Goal: Task Accomplishment & Management: Manage account settings

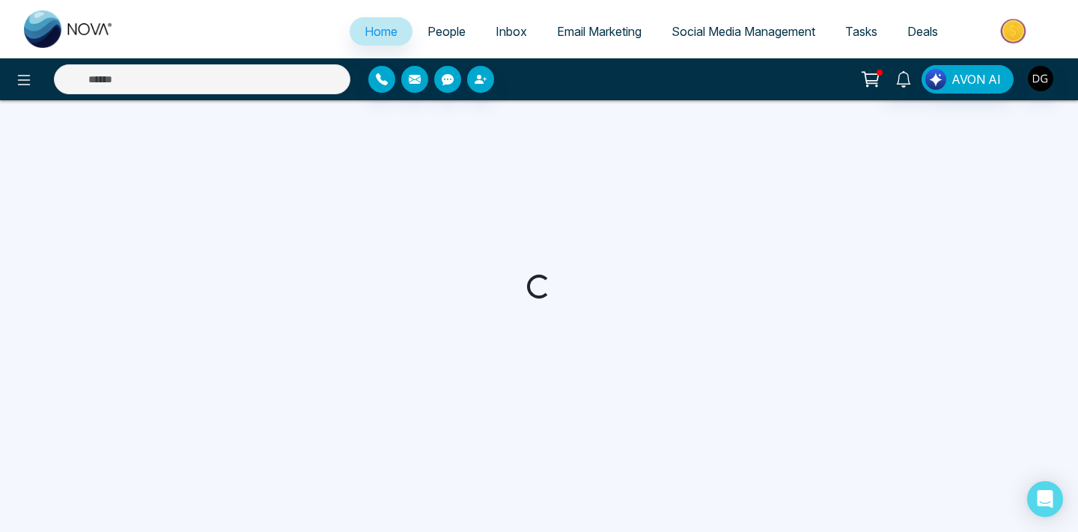
select select "*"
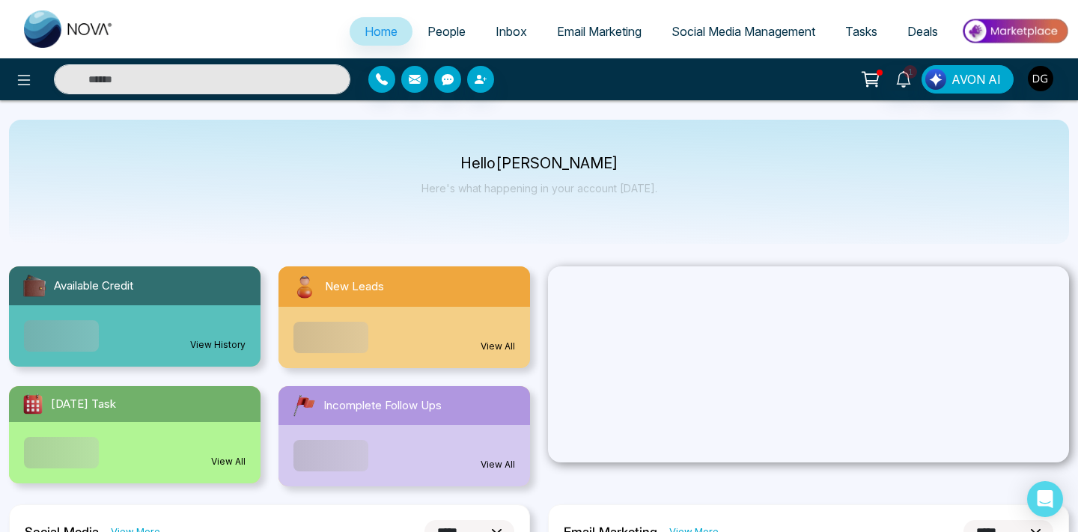
click at [430, 28] on span "People" at bounding box center [446, 31] width 38 height 15
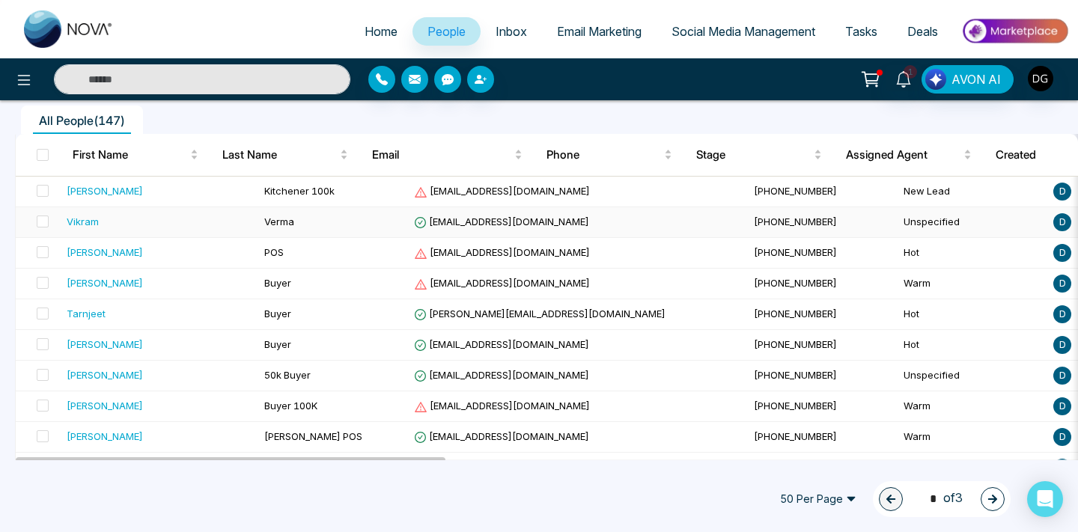
scroll to position [127, 0]
click at [268, 222] on td "Verma" at bounding box center [333, 222] width 150 height 31
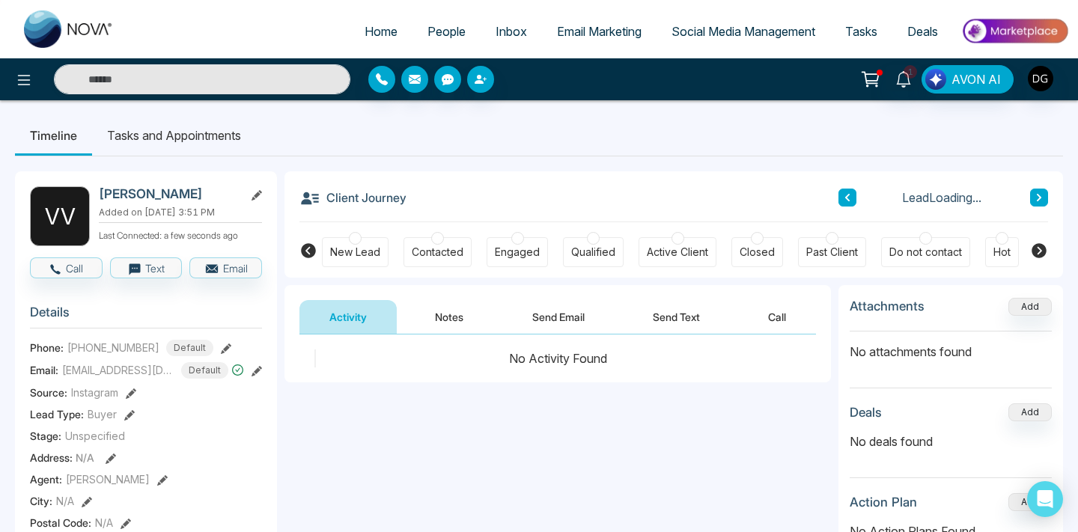
click at [448, 320] on button "Notes" at bounding box center [449, 317] width 88 height 34
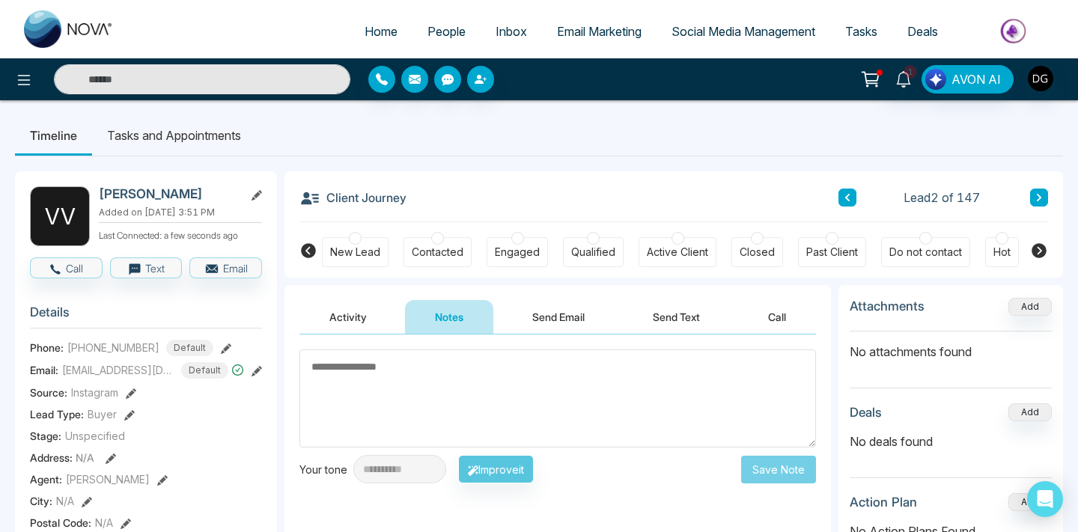
click at [446, 22] on link "People" at bounding box center [446, 31] width 68 height 28
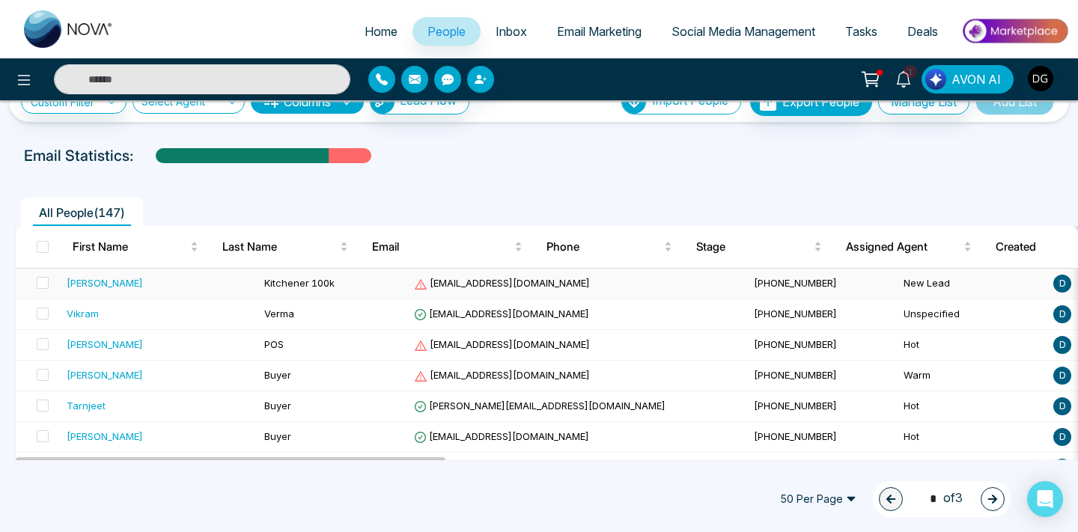
scroll to position [76, 0]
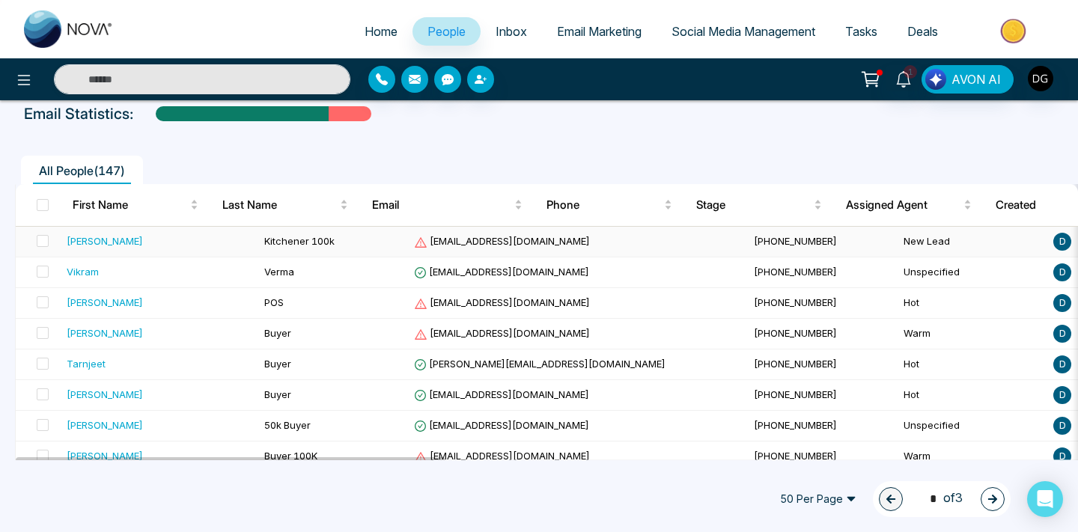
click at [144, 249] on td "[PERSON_NAME]" at bounding box center [160, 242] width 198 height 31
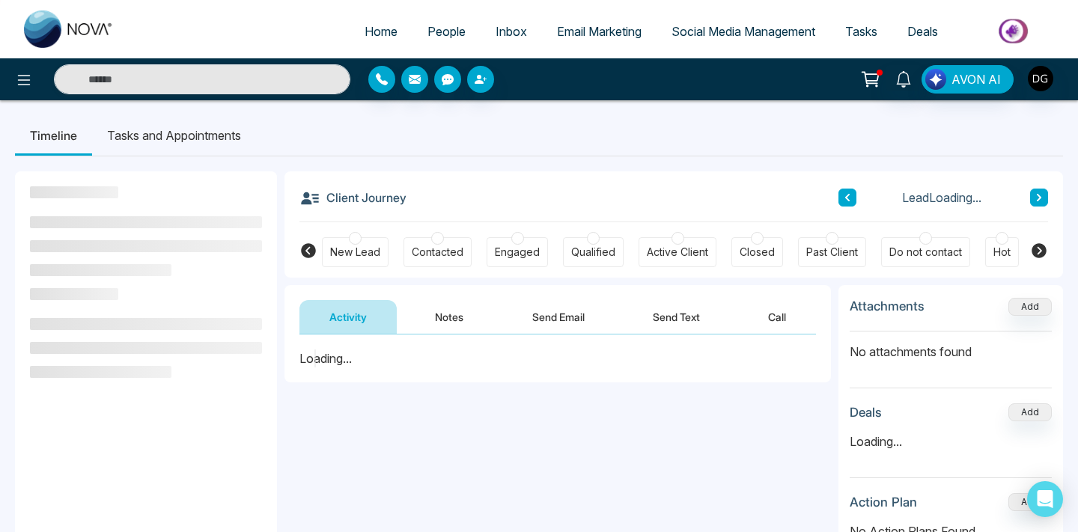
click at [448, 323] on button "Notes" at bounding box center [449, 317] width 88 height 34
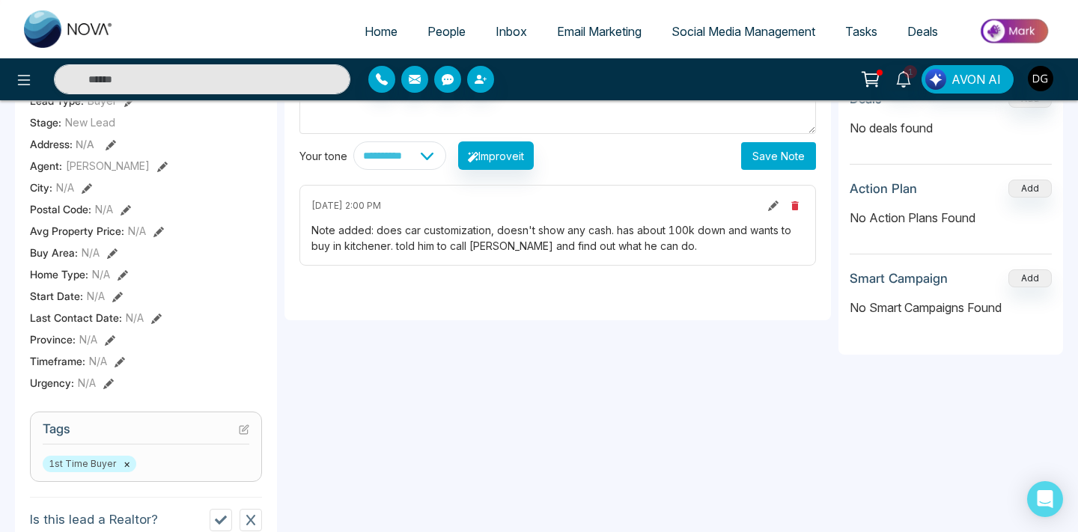
scroll to position [314, 0]
type textarea "**********"
click at [765, 156] on button "Save Note" at bounding box center [778, 155] width 75 height 28
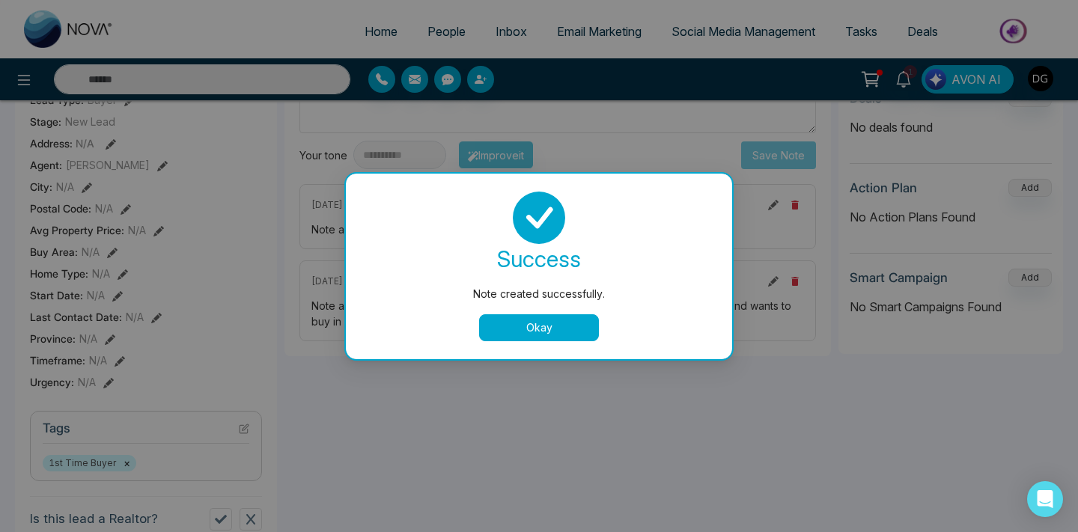
click at [515, 323] on button "Okay" at bounding box center [539, 327] width 120 height 27
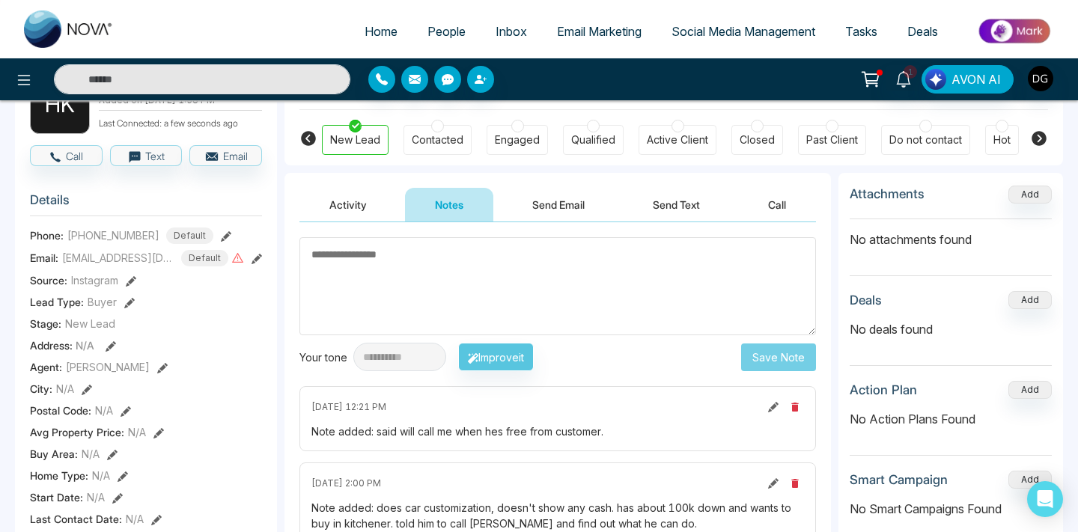
scroll to position [0, 0]
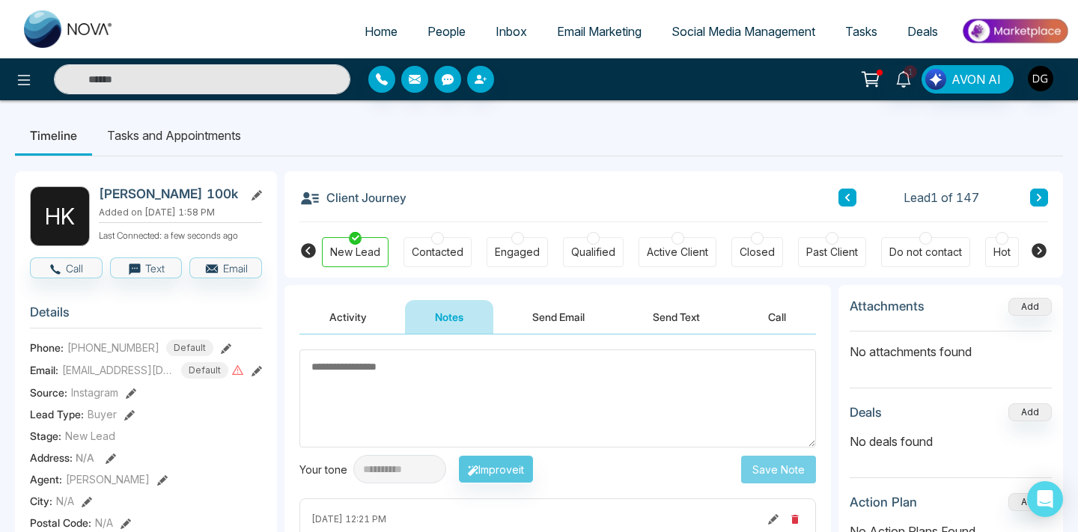
click at [433, 28] on span "People" at bounding box center [446, 31] width 38 height 15
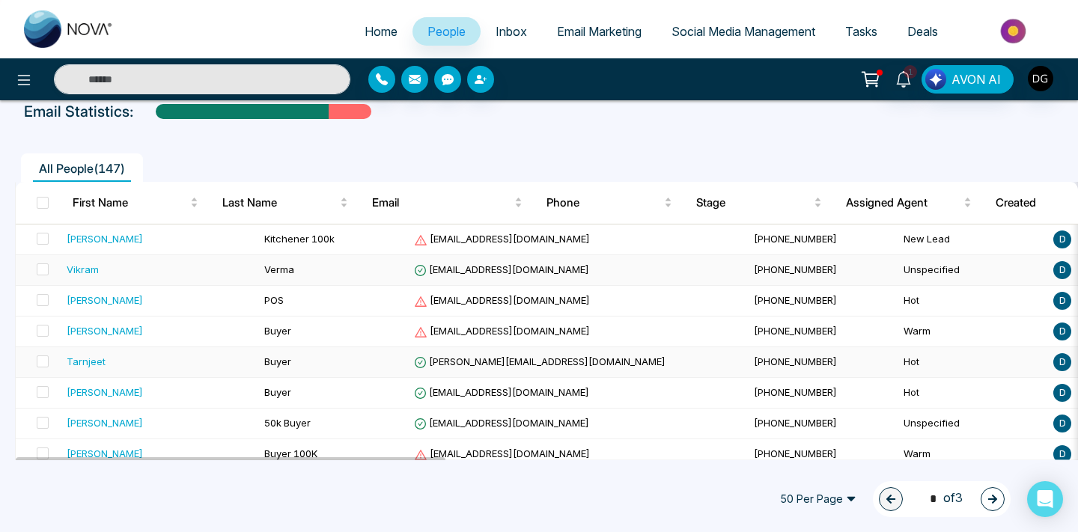
scroll to position [97, 0]
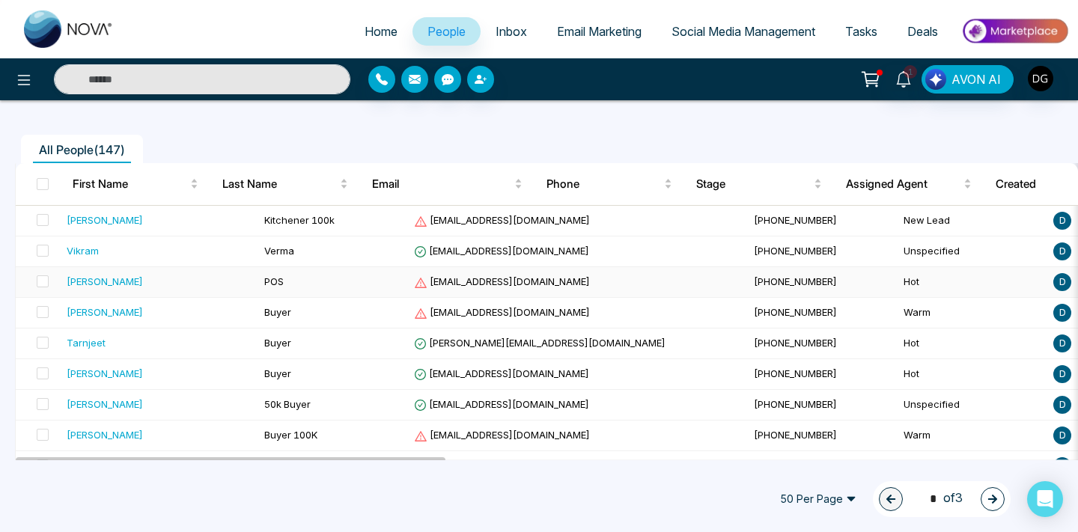
click at [171, 282] on div "[PERSON_NAME]" at bounding box center [160, 281] width 186 height 15
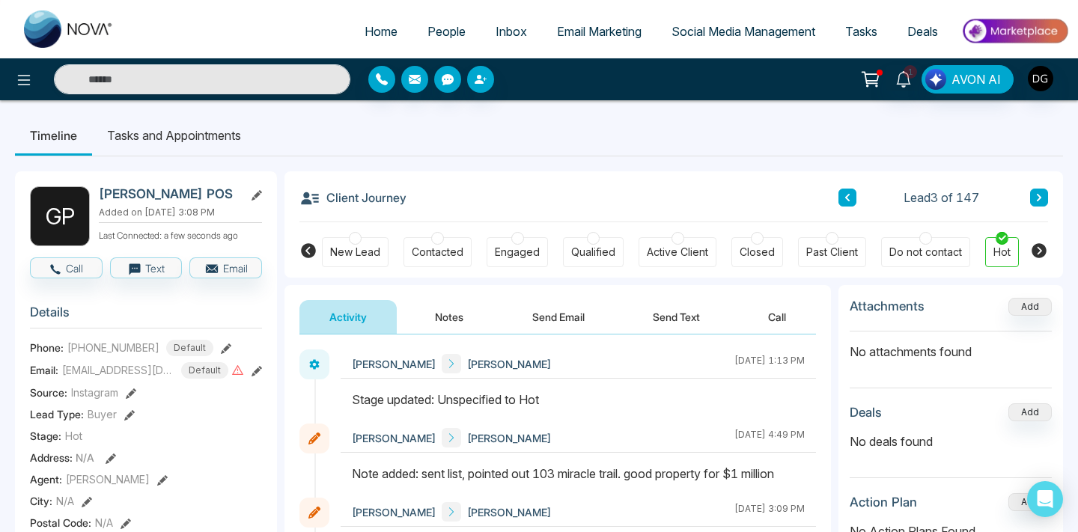
click at [466, 330] on button "Notes" at bounding box center [449, 317] width 88 height 34
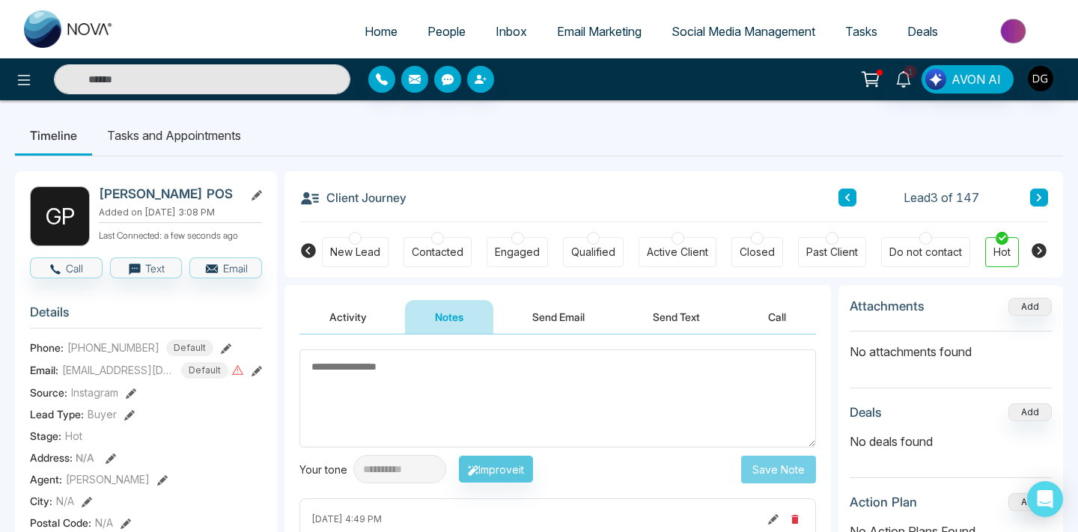
click at [448, 32] on span "People" at bounding box center [446, 31] width 38 height 15
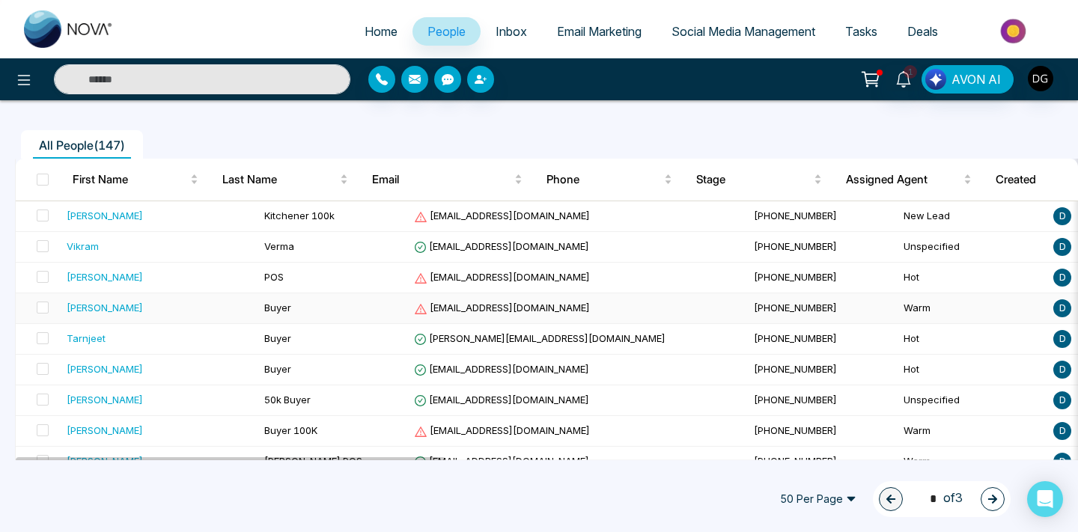
scroll to position [110, 0]
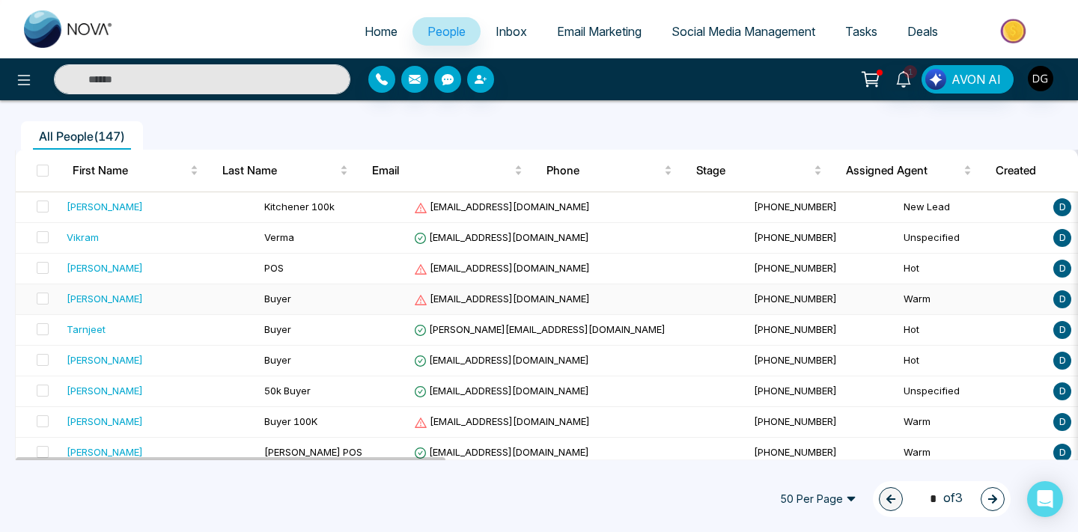
click at [264, 293] on span "Buyer" at bounding box center [277, 299] width 27 height 12
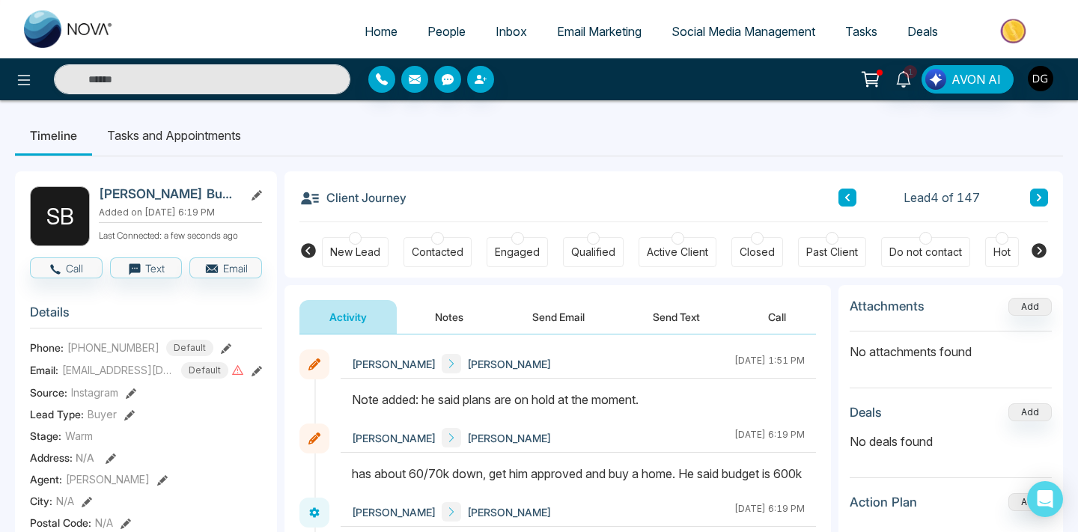
click at [448, 32] on span "People" at bounding box center [446, 31] width 38 height 15
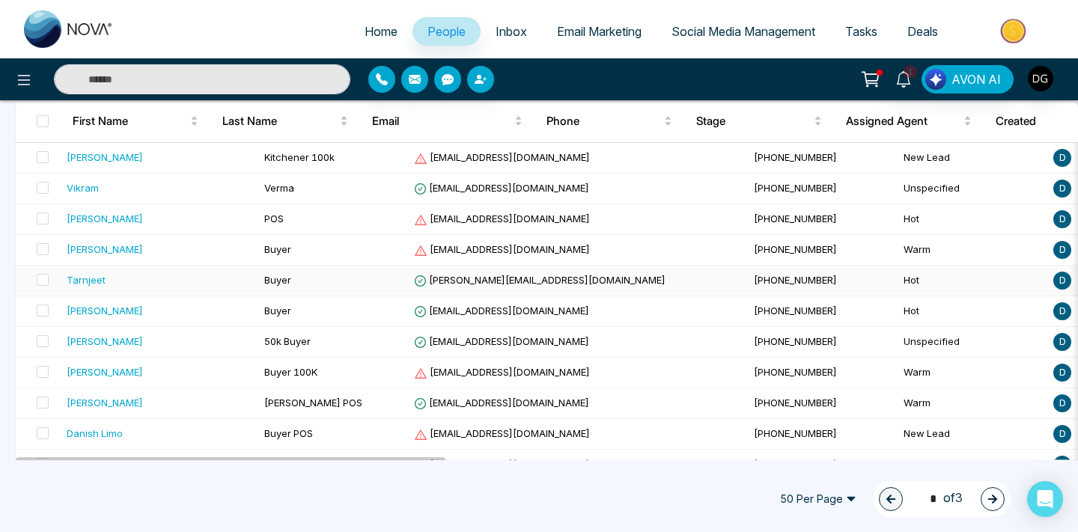
scroll to position [161, 0]
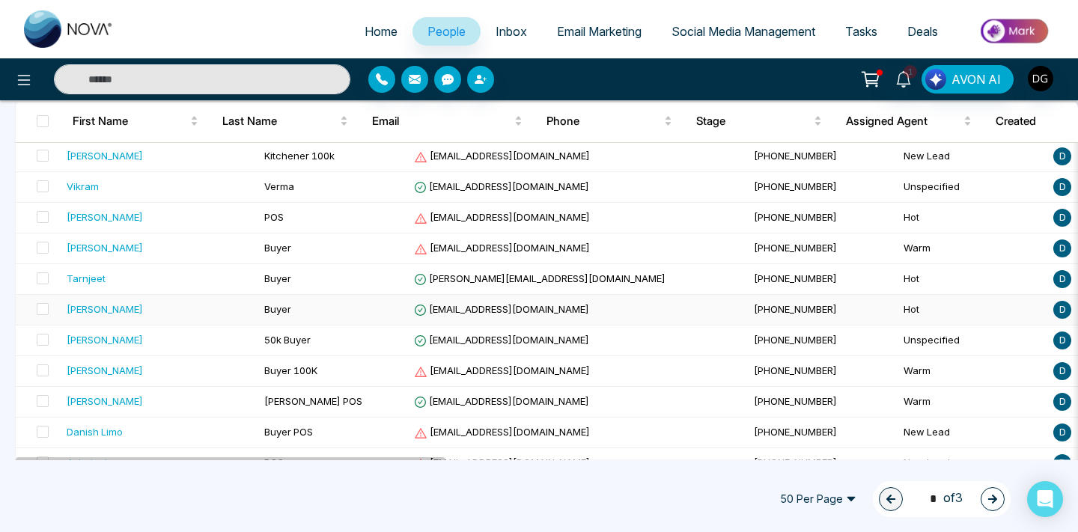
click at [258, 314] on td "Buyer" at bounding box center [333, 310] width 150 height 31
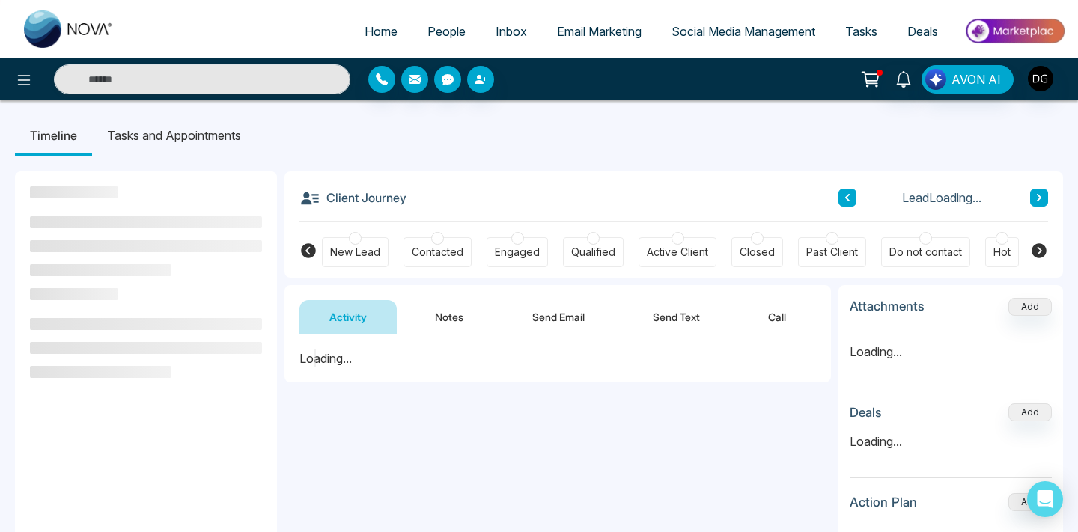
click at [439, 312] on button "Notes" at bounding box center [449, 317] width 88 height 34
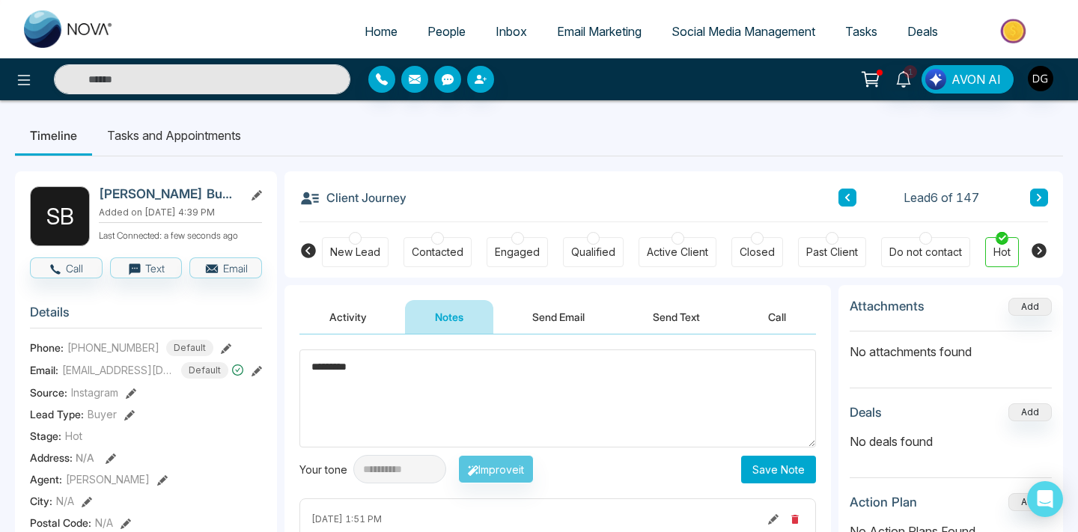
click at [391, 383] on textarea "*********" at bounding box center [557, 399] width 517 height 98
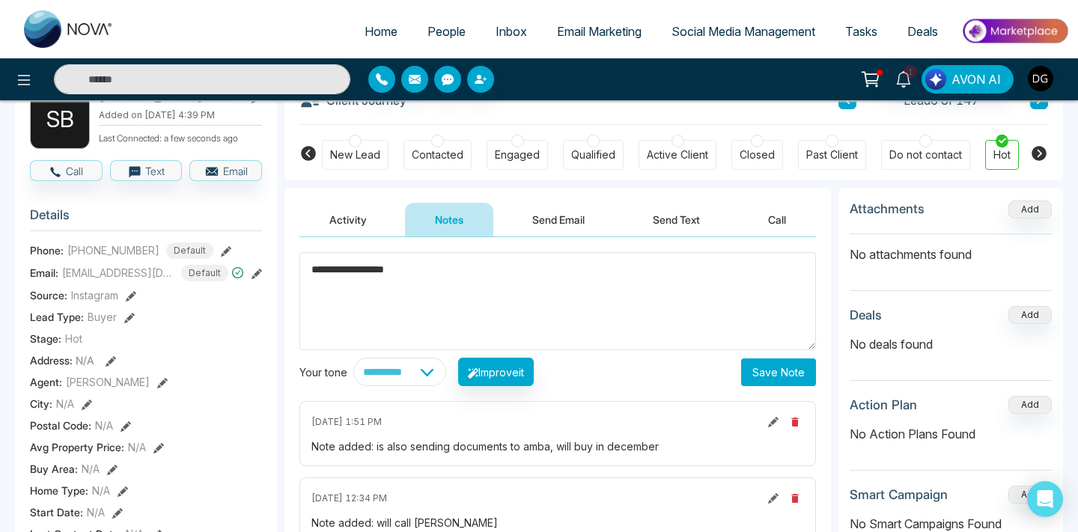
scroll to position [92, 0]
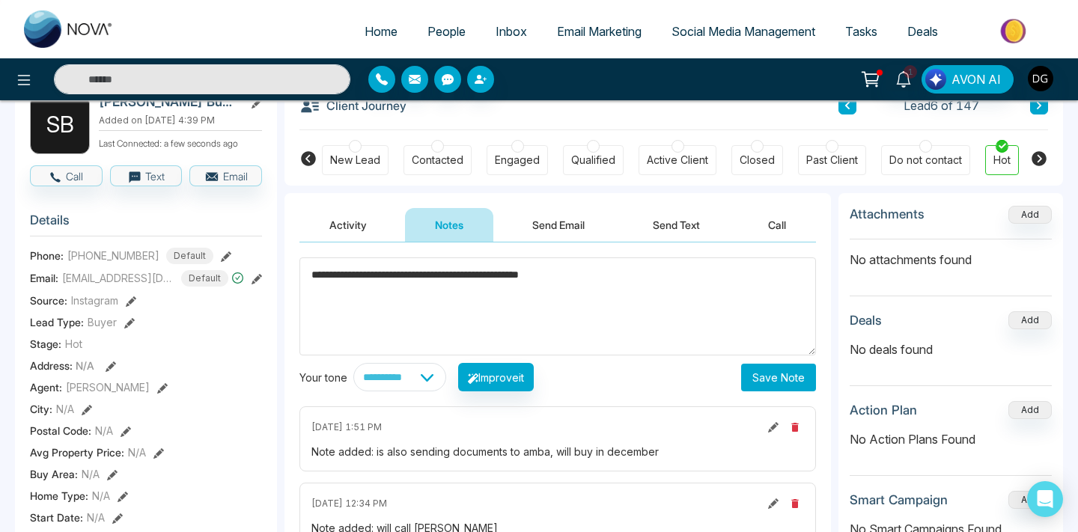
type textarea "**********"
click at [443, 30] on span "People" at bounding box center [446, 31] width 38 height 15
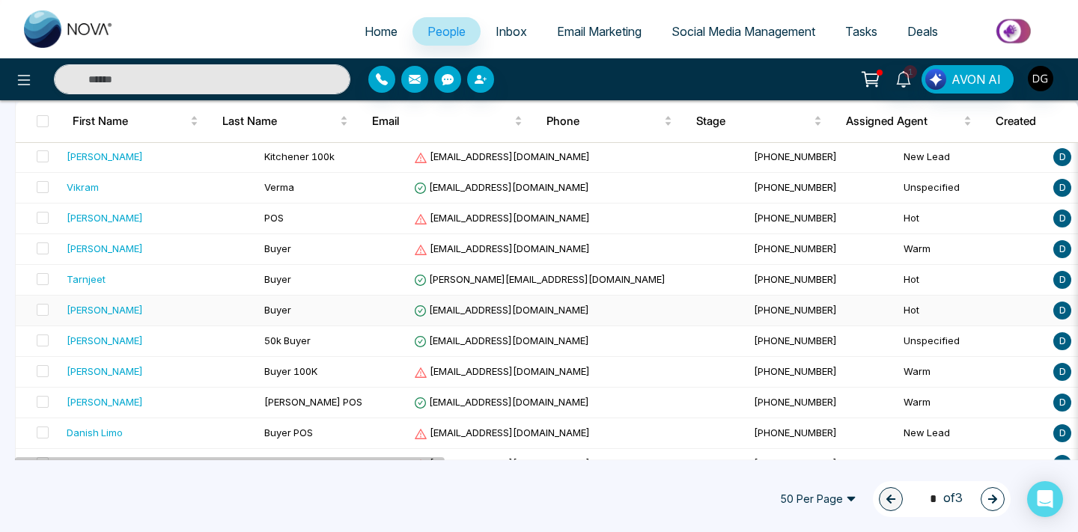
scroll to position [168, 0]
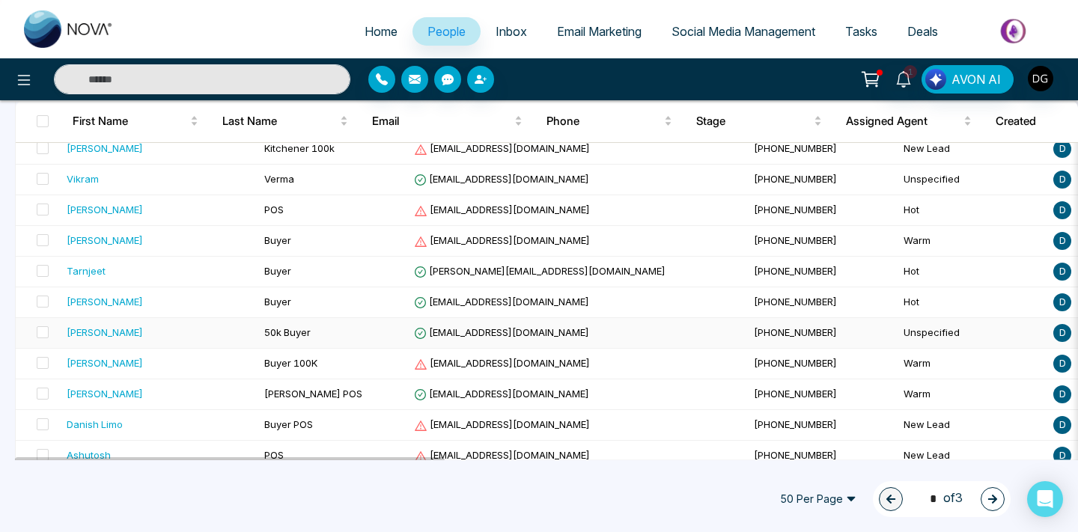
click at [754, 335] on span "[PHONE_NUMBER]" at bounding box center [795, 332] width 83 height 12
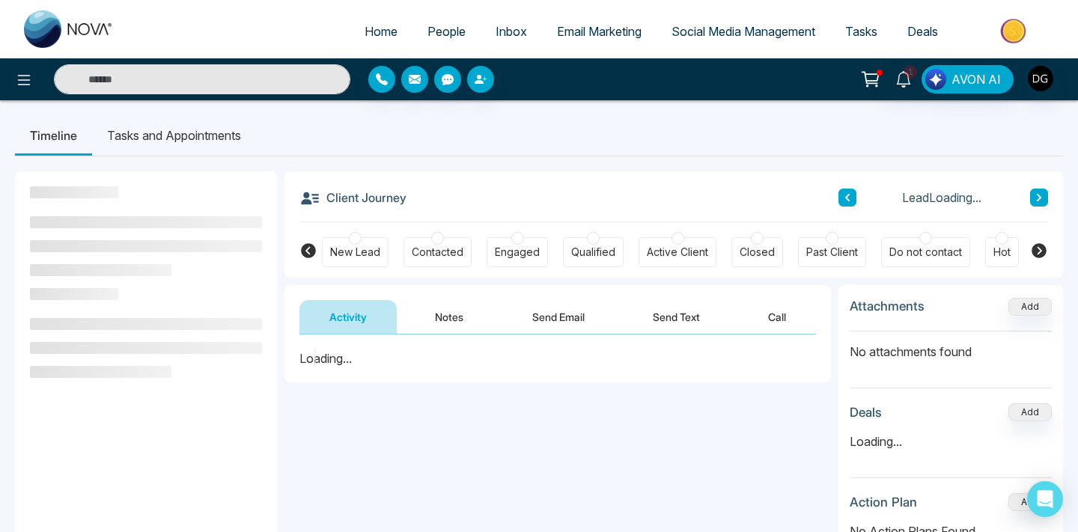
click at [358, 239] on div at bounding box center [355, 238] width 13 height 13
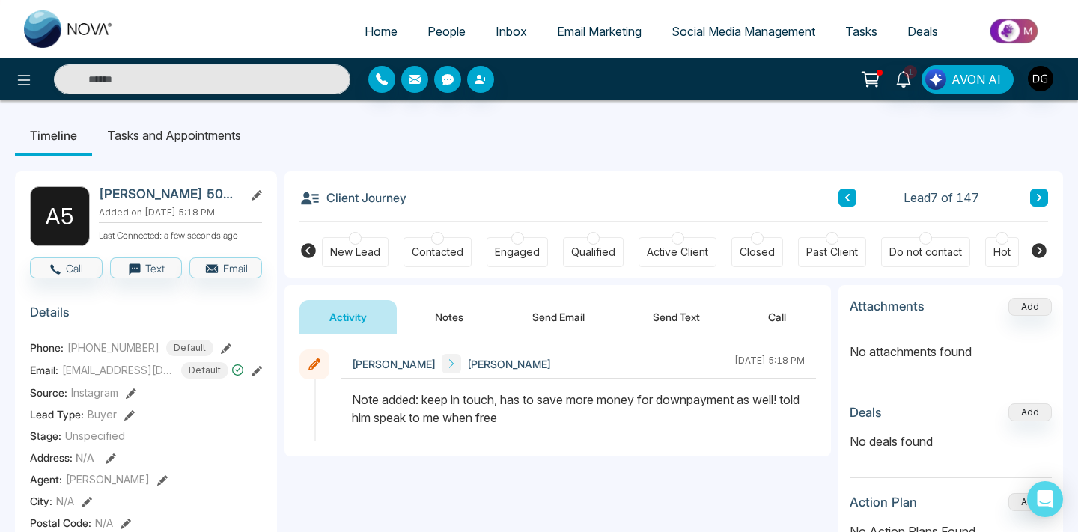
click at [358, 239] on div at bounding box center [355, 238] width 13 height 13
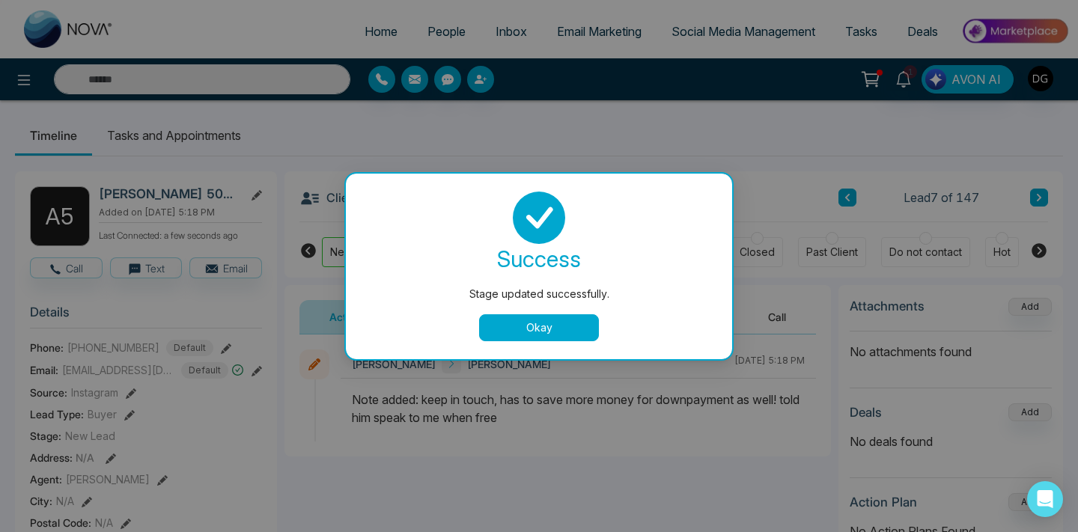
click at [547, 329] on button "Okay" at bounding box center [539, 327] width 120 height 27
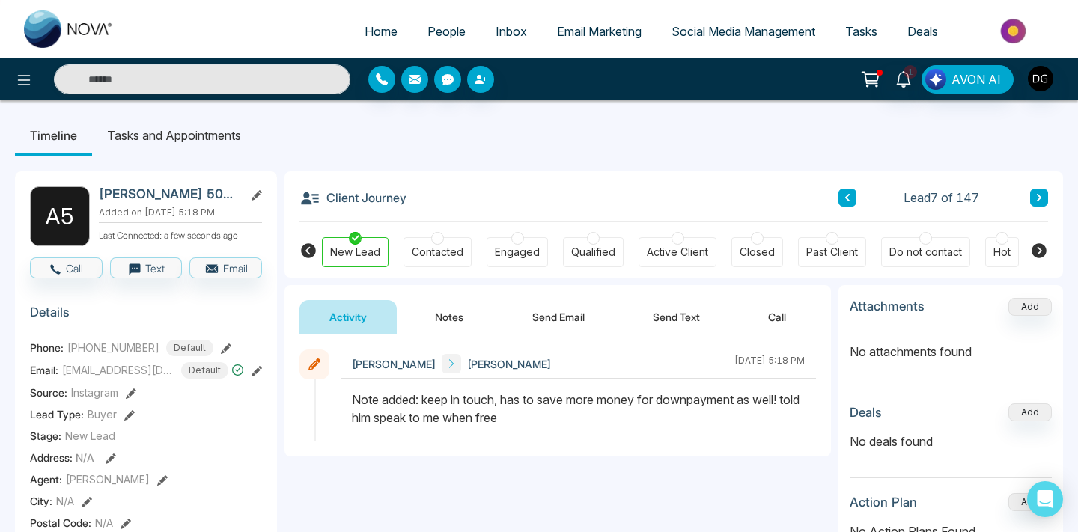
click at [433, 25] on span "People" at bounding box center [446, 31] width 38 height 15
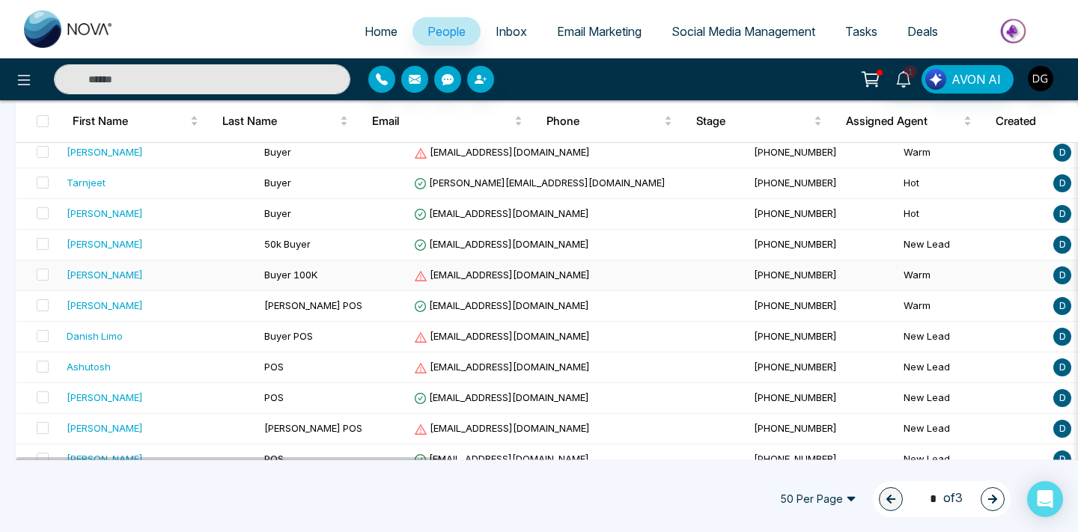
scroll to position [305, 0]
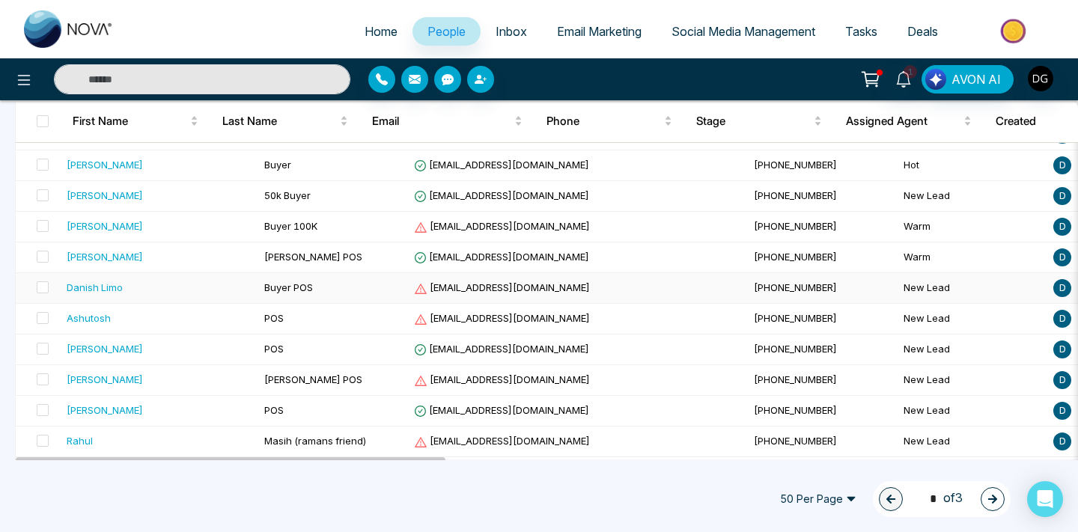
click at [170, 287] on div "Danish Limo" at bounding box center [160, 287] width 186 height 15
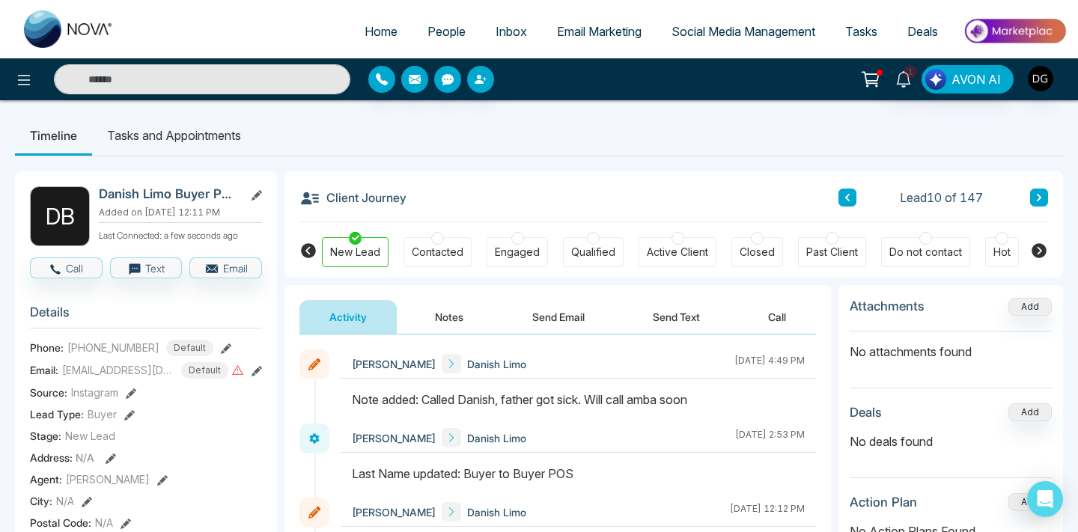
click at [440, 24] on span "People" at bounding box center [446, 31] width 38 height 15
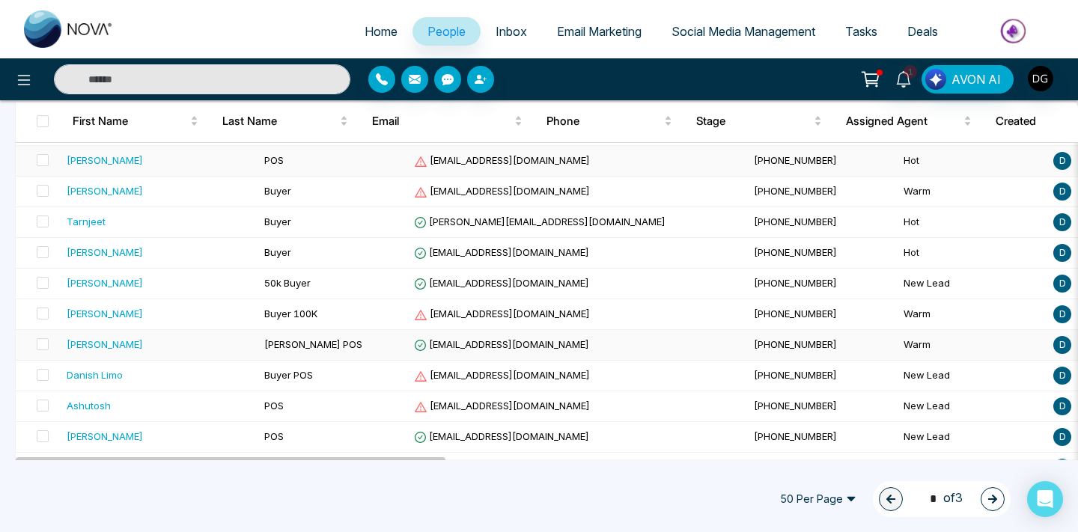
scroll to position [224, 0]
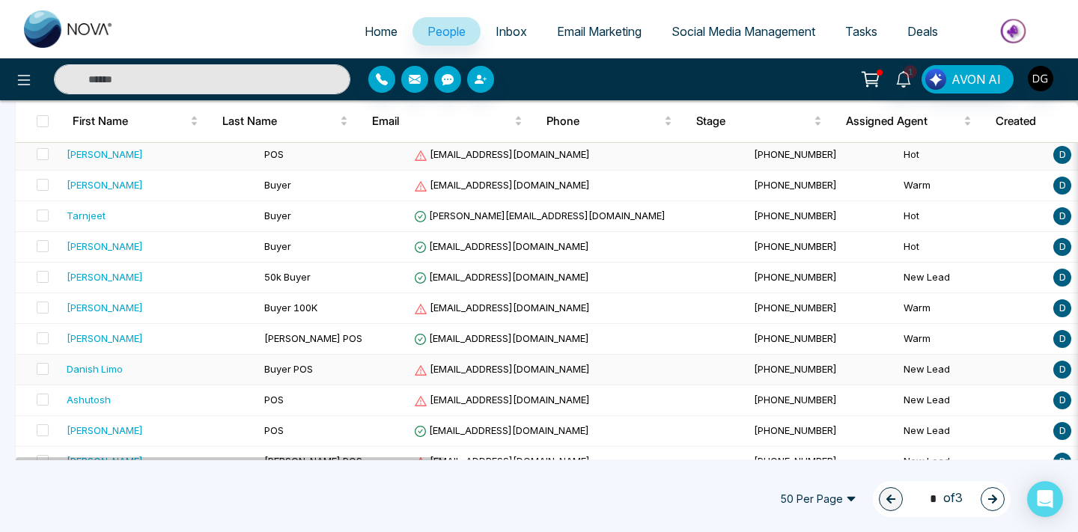
click at [207, 374] on td "Danish Limo" at bounding box center [160, 370] width 198 height 31
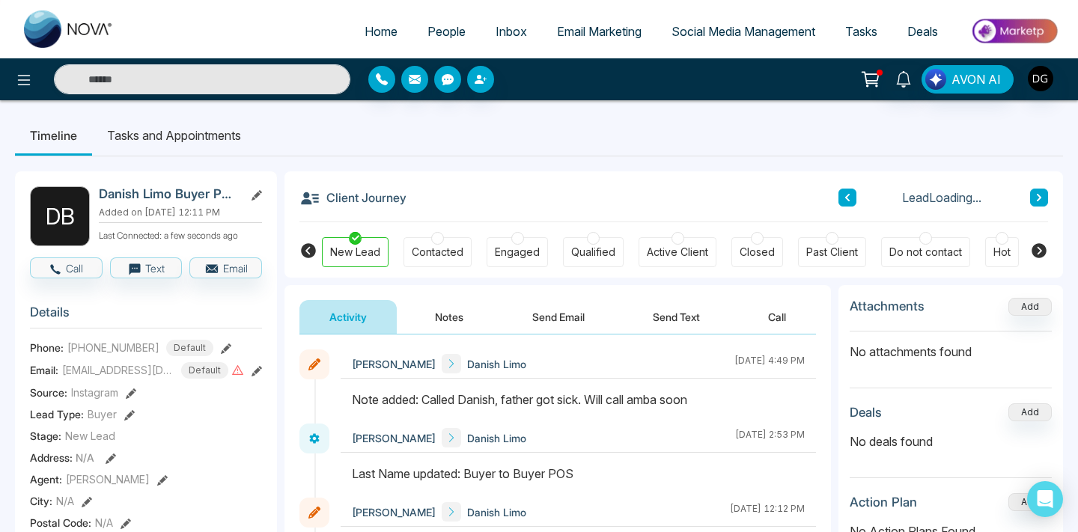
click at [451, 323] on button "Notes" at bounding box center [449, 317] width 88 height 34
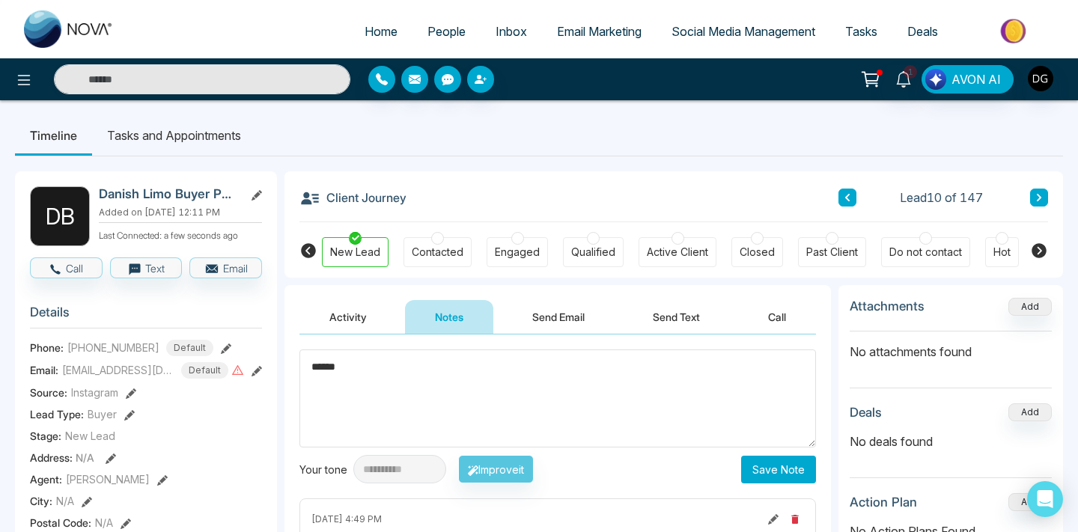
click at [430, 369] on textarea "******" at bounding box center [557, 399] width 517 height 98
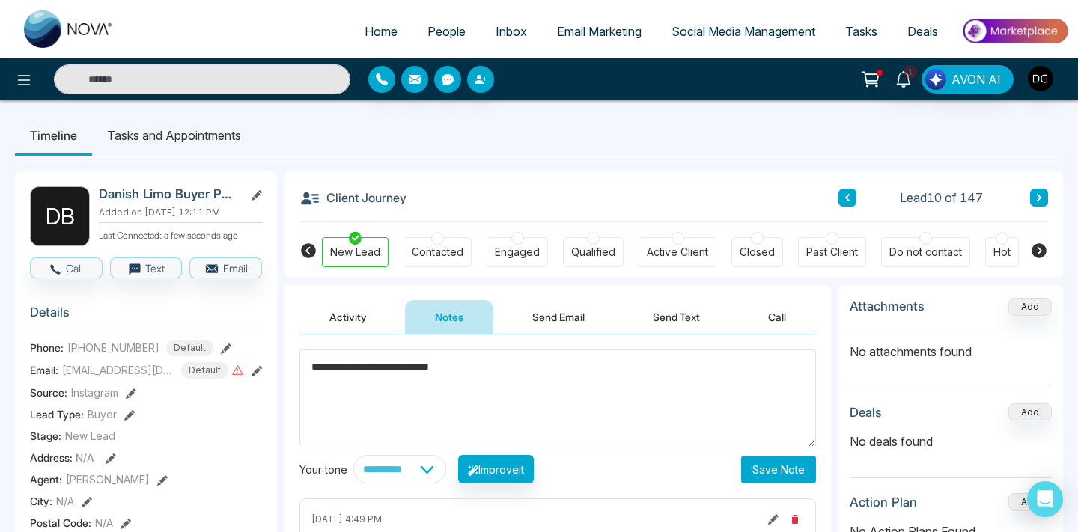
type textarea "**********"
click at [784, 470] on button "Save Note" at bounding box center [778, 470] width 75 height 28
